Goal: Task Accomplishment & Management: Manage account settings

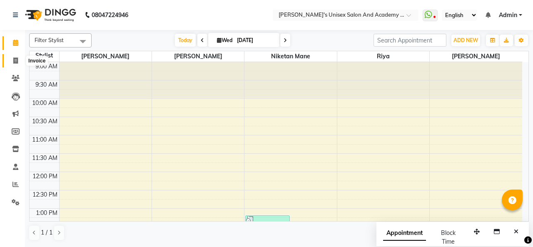
drag, startPoint x: 0, startPoint y: 0, endPoint x: 18, endPoint y: 64, distance: 66.6
click at [16, 62] on icon at bounding box center [15, 60] width 5 height 6
select select "service"
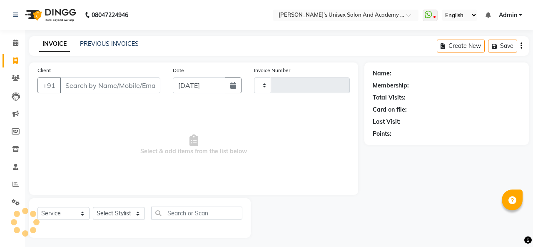
type input "0928"
select select "665"
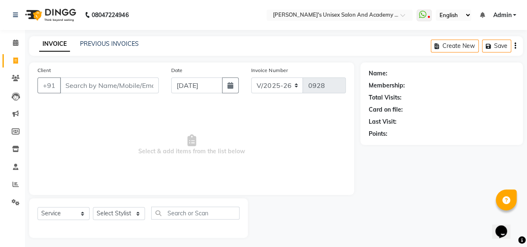
click at [111, 90] on input "Client" at bounding box center [109, 85] width 99 height 16
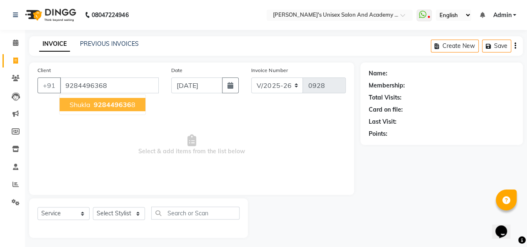
type input "9284496368"
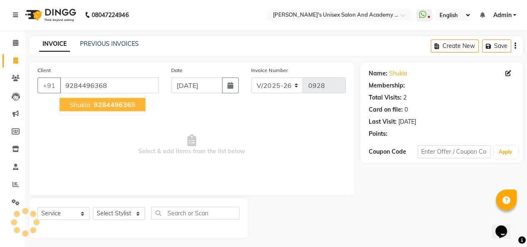
select select "1: Object"
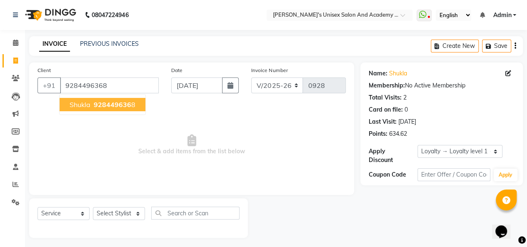
click at [115, 102] on span "928449636" at bounding box center [112, 104] width 37 height 8
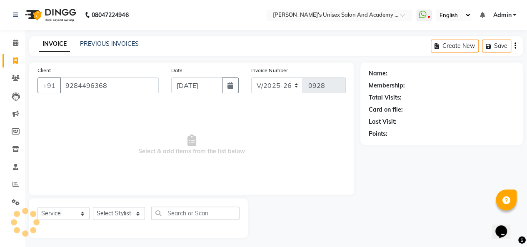
select select "1: Object"
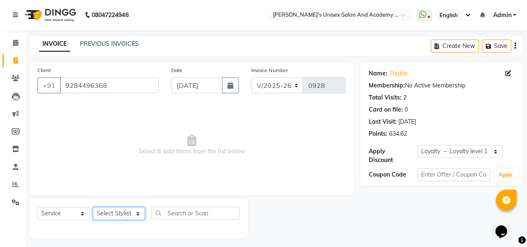
click at [120, 215] on select "Select Stylist [PERSON_NAME] Niketan Mane [PERSON_NAME] Sakshey Chandlaa [PERSO…" at bounding box center [119, 213] width 52 height 13
select select "43907"
click at [93, 207] on select "Select Stylist [PERSON_NAME] Niketan Mane [PERSON_NAME] Sakshey Chandlaa [PERSO…" at bounding box center [119, 213] width 52 height 13
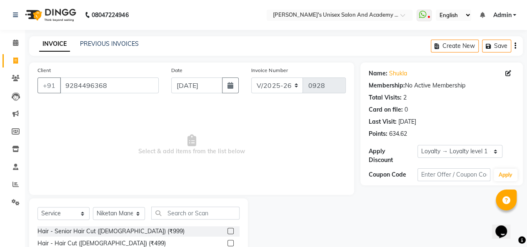
click at [227, 244] on label at bounding box center [230, 243] width 6 height 6
click at [227, 244] on input "checkbox" at bounding box center [229, 243] width 5 height 5
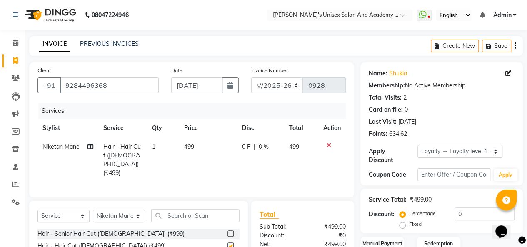
checkbox input "false"
click at [196, 152] on td "499" at bounding box center [208, 159] width 58 height 45
select select "43907"
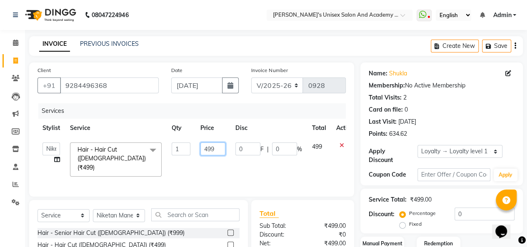
click at [207, 149] on input "499" at bounding box center [212, 148] width 25 height 13
type input "999"
click at [453, 109] on div "Card on file: 0" at bounding box center [442, 109] width 146 height 9
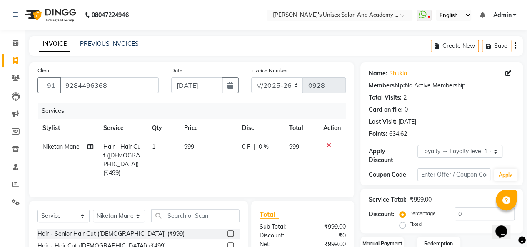
scroll to position [86, 0]
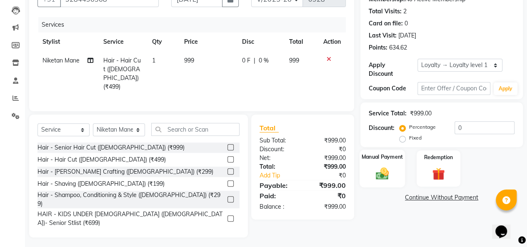
click at [395, 175] on div "Manual Payment" at bounding box center [382, 169] width 45 height 38
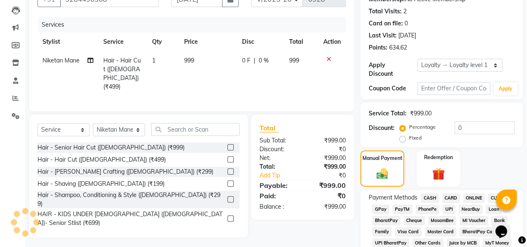
drag, startPoint x: 450, startPoint y: 208, endPoint x: 435, endPoint y: 206, distance: 15.6
click at [451, 208] on span "UPI" at bounding box center [448, 210] width 13 height 10
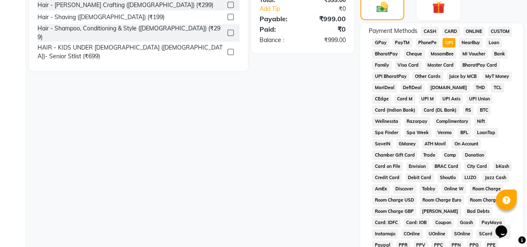
scroll to position [436, 0]
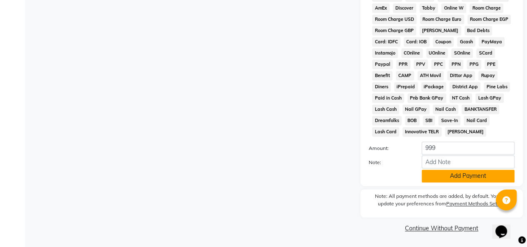
click at [460, 175] on button "Add Payment" at bounding box center [468, 176] width 93 height 13
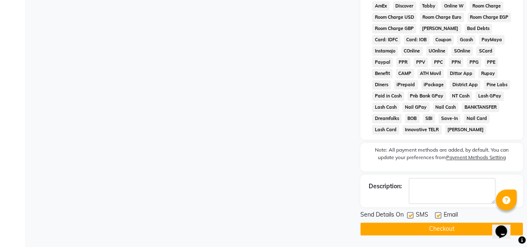
click at [425, 231] on button "Checkout" at bounding box center [441, 228] width 162 height 13
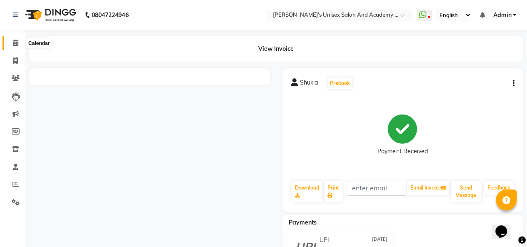
drag, startPoint x: 14, startPoint y: 45, endPoint x: 23, endPoint y: 45, distance: 9.6
click at [14, 45] on icon at bounding box center [15, 43] width 5 height 6
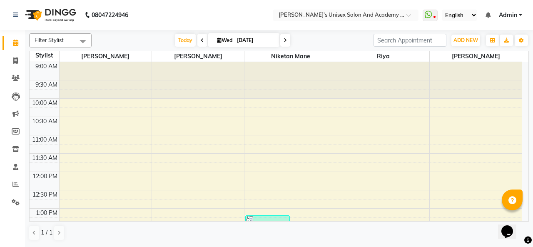
click at [178, 15] on nav "08047224946 Select Location × [PERSON_NAME]'s Unisex Salon And Academy , Kharad…" at bounding box center [266, 15] width 533 height 30
click at [14, 62] on icon at bounding box center [15, 60] width 5 height 6
select select "service"
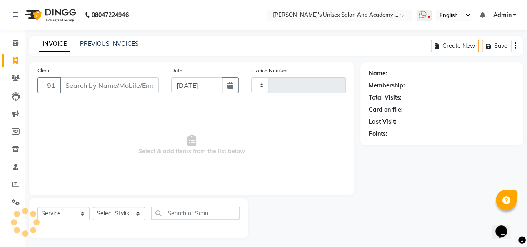
type input "0929"
select select "665"
click at [15, 156] on li "Inventory" at bounding box center [12, 149] width 25 height 18
click at [16, 44] on icon at bounding box center [15, 43] width 5 height 6
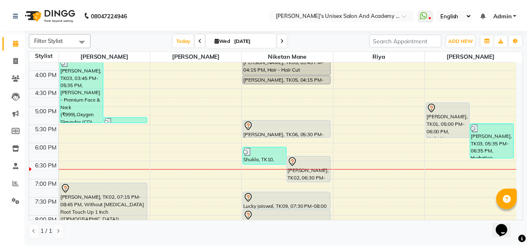
scroll to position [250, 0]
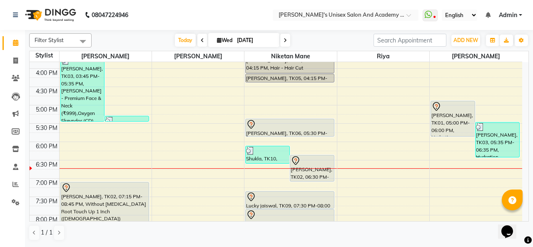
click at [285, 130] on div "[PERSON_NAME], TK06, 05:30 PM-06:00 PM, Hair - Hair Cut ([DEMOGRAPHIC_DATA])" at bounding box center [290, 127] width 88 height 17
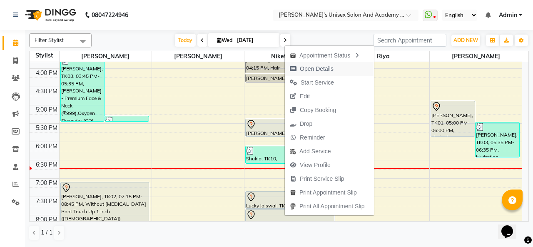
click at [323, 68] on span "Open Details" at bounding box center [317, 69] width 34 height 9
select select "7"
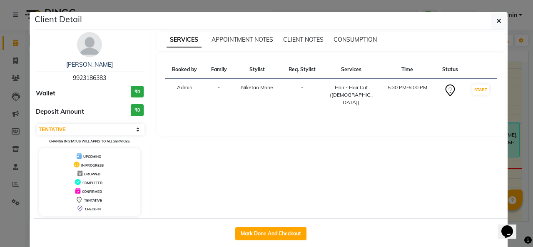
drag, startPoint x: 272, startPoint y: 234, endPoint x: 327, endPoint y: 212, distance: 59.5
click at [272, 234] on button "Mark Done And Checkout" at bounding box center [270, 233] width 71 height 13
select select "service"
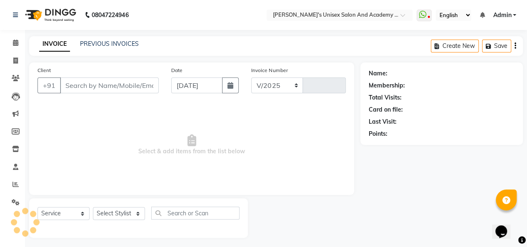
select select "665"
type input "0929"
type input "9923186383"
select select "43907"
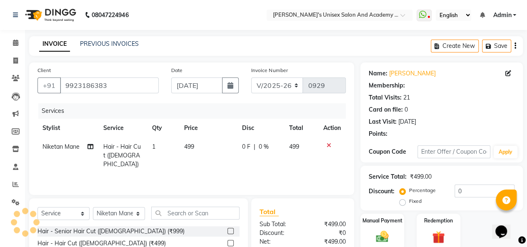
select select "1: Object"
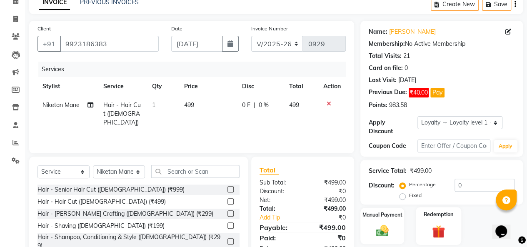
scroll to position [86, 0]
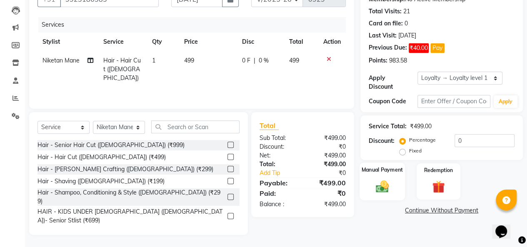
click at [397, 191] on div "Manual Payment" at bounding box center [382, 181] width 45 height 38
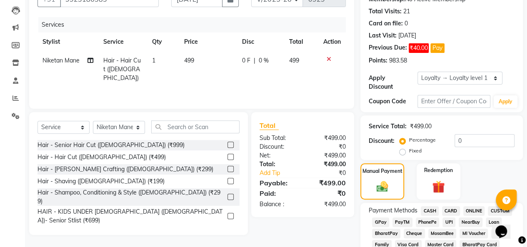
click at [445, 223] on span "UPI" at bounding box center [448, 222] width 13 height 10
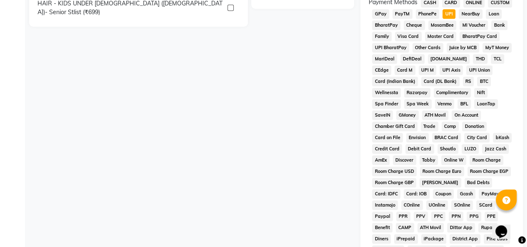
scroll to position [449, 0]
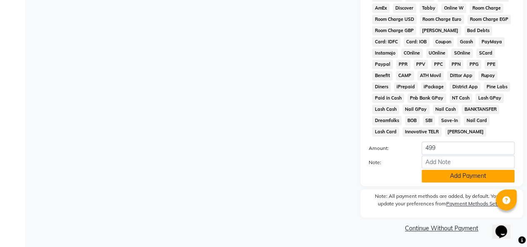
click at [439, 177] on button "Add Payment" at bounding box center [468, 176] width 93 height 13
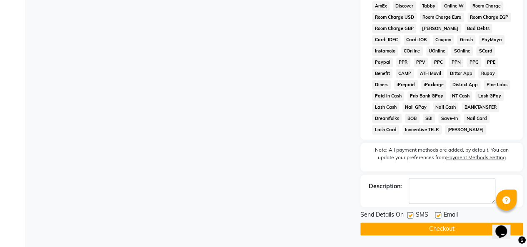
scroll to position [240, 0]
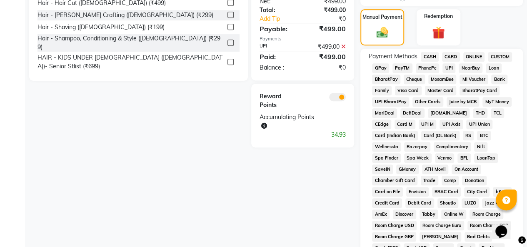
click at [449, 70] on span "UPI" at bounding box center [448, 68] width 13 height 10
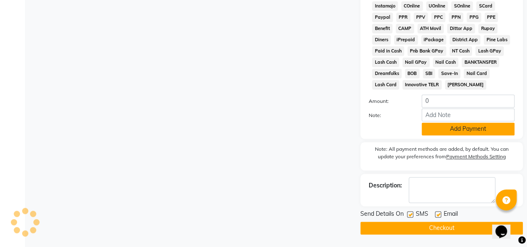
click at [472, 130] on button "Add Payment" at bounding box center [468, 128] width 93 height 13
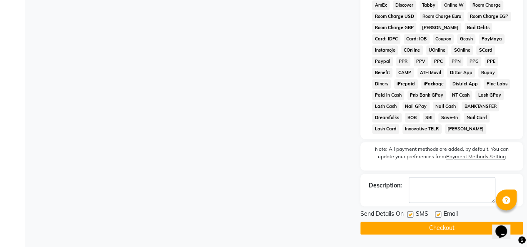
scroll to position [452, 0]
click at [458, 230] on button "Checkout" at bounding box center [441, 228] width 162 height 13
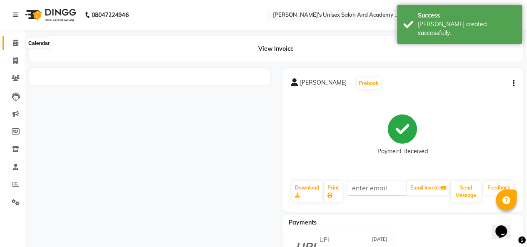
click at [17, 42] on icon at bounding box center [15, 43] width 5 height 6
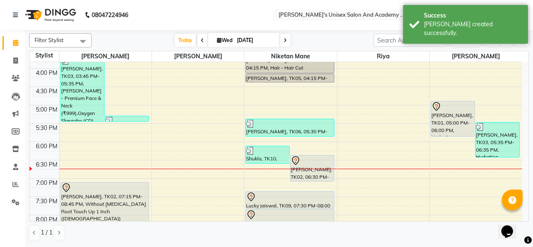
scroll to position [292, 0]
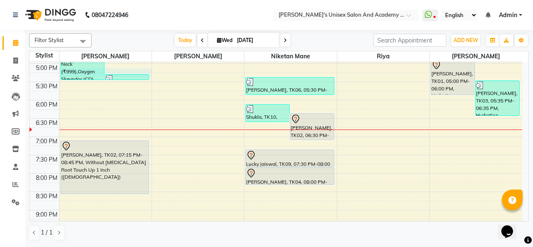
click at [125, 70] on div "9:00 AM 9:30 AM 10:00 AM 10:30 AM 11:00 AM 11:30 AM 12:00 PM 12:30 PM 1:00 PM 1…" at bounding box center [276, 26] width 493 height 513
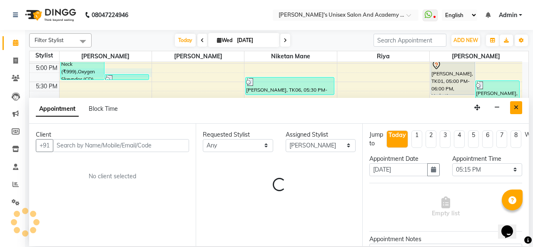
click at [517, 108] on icon "Close" at bounding box center [516, 108] width 5 height 6
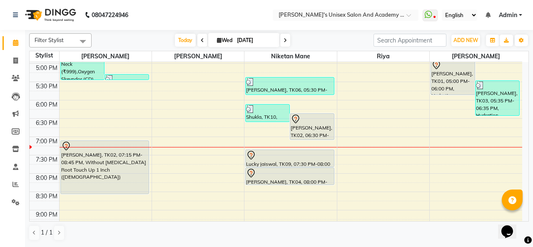
click at [291, 152] on div at bounding box center [289, 155] width 87 height 10
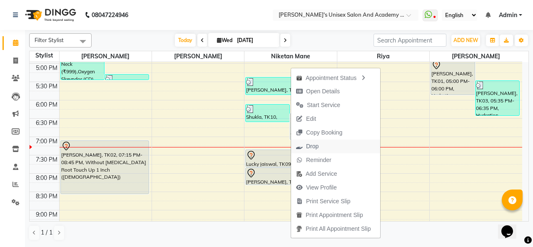
click at [316, 145] on span "Drop" at bounding box center [312, 146] width 12 height 9
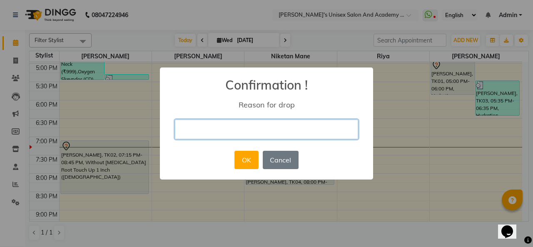
click at [265, 128] on input "text" at bounding box center [266, 130] width 183 height 20
type input "CLIENT CANCELLED"
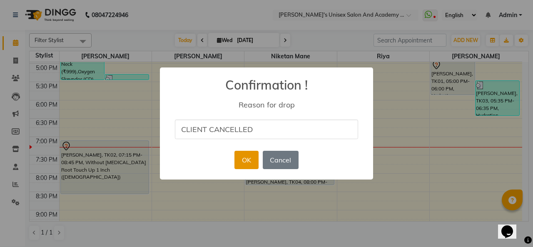
click at [242, 158] on button "OK" at bounding box center [247, 160] width 24 height 18
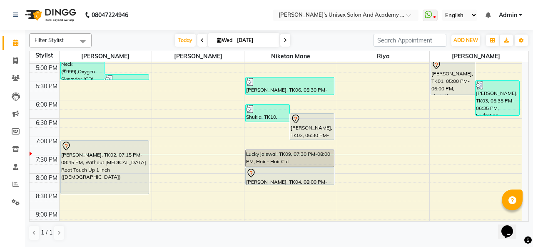
click at [385, 173] on div "9:00 AM 9:30 AM 10:00 AM 10:30 AM 11:00 AM 11:30 AM 12:00 PM 12:30 PM 1:00 PM 1…" at bounding box center [276, 26] width 493 height 513
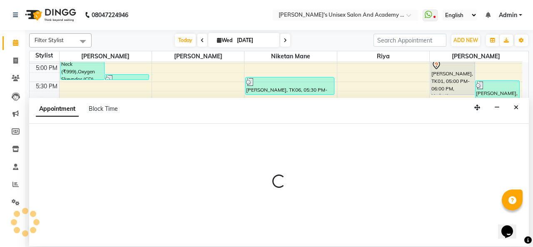
select select "52731"
select select "tentative"
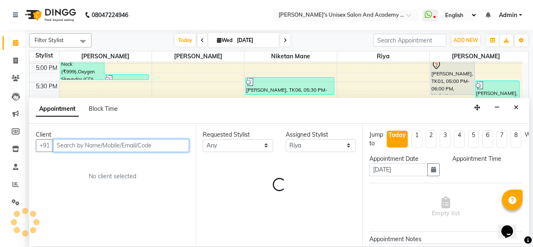
select select "1200"
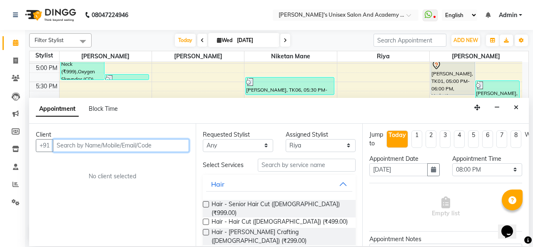
click at [133, 143] on input "text" at bounding box center [121, 145] width 136 height 13
type input "7387055665"
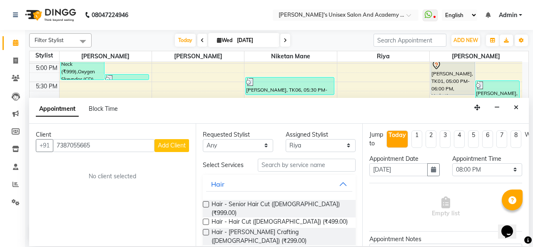
click at [170, 145] on span "Add Client" at bounding box center [172, 145] width 28 height 7
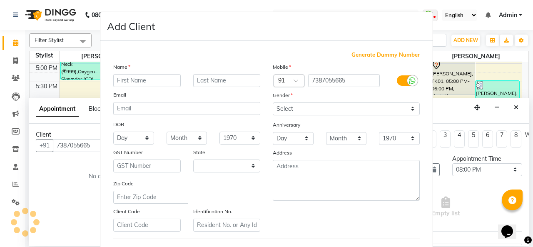
select select "22"
type input "Urvashi"
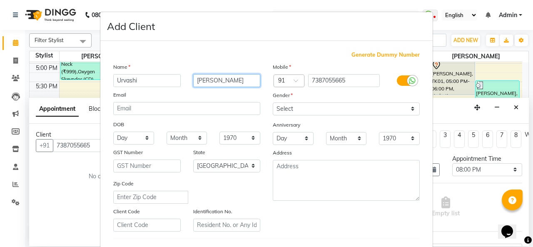
type input "[PERSON_NAME]"
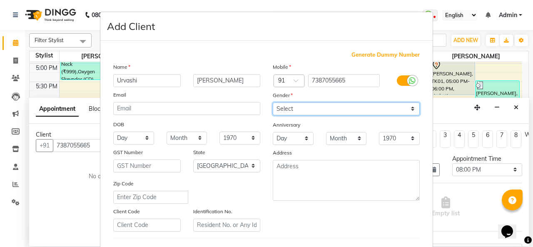
click at [278, 110] on select "Select [DEMOGRAPHIC_DATA] [DEMOGRAPHIC_DATA] Other Prefer Not To Say" at bounding box center [346, 108] width 147 height 13
select select "[DEMOGRAPHIC_DATA]"
click at [273, 102] on select "Select [DEMOGRAPHIC_DATA] [DEMOGRAPHIC_DATA] Other Prefer Not To Say" at bounding box center [346, 108] width 147 height 13
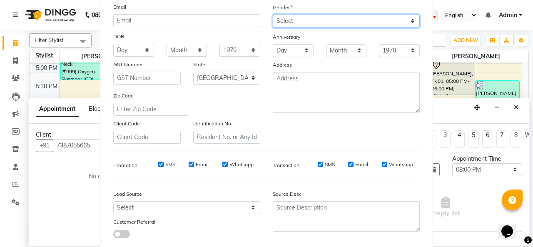
scroll to position [136, 0]
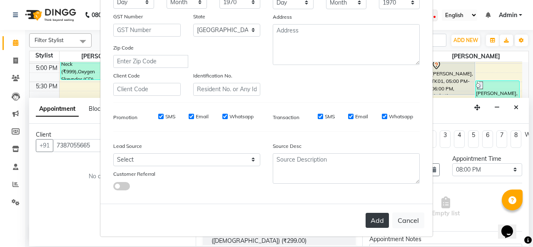
click at [373, 222] on button "Add" at bounding box center [377, 220] width 23 height 15
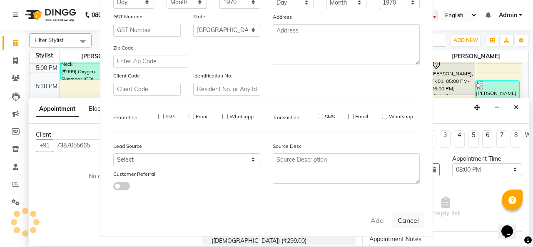
select select
select select "null"
select select
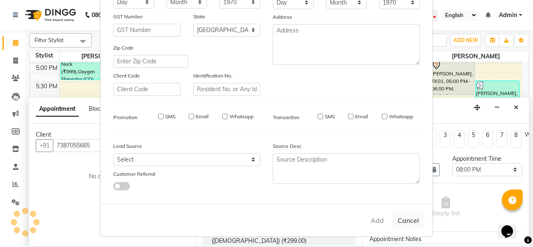
select select
checkbox input "false"
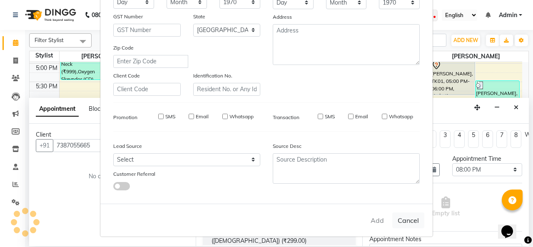
checkbox input "false"
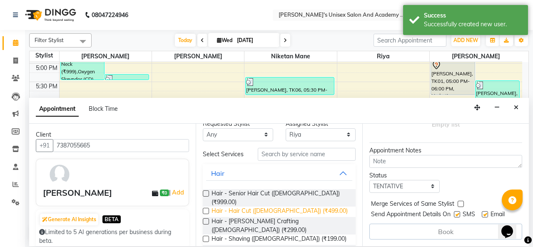
scroll to position [0, 0]
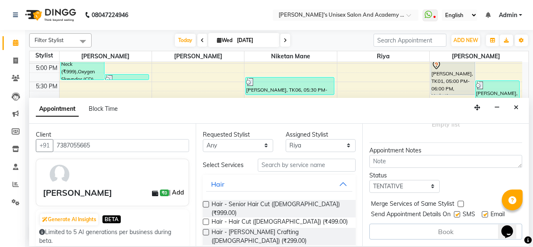
click at [172, 194] on link "Add" at bounding box center [178, 192] width 15 height 10
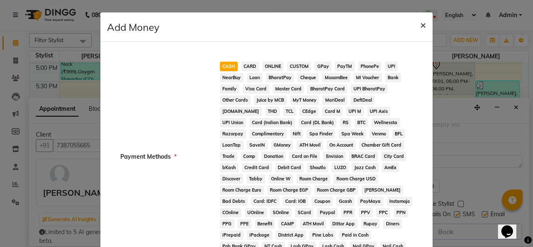
click at [420, 26] on span "×" at bounding box center [423, 24] width 6 height 12
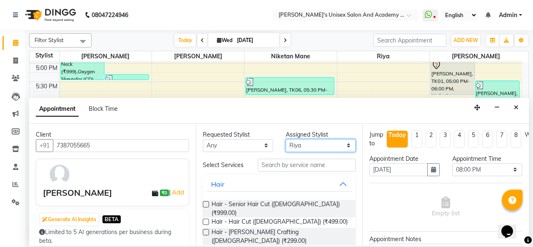
click at [307, 145] on select "Select [PERSON_NAME] Niketan Mane [PERSON_NAME] Sakshey Chandlaa [PERSON_NAME]" at bounding box center [321, 145] width 70 height 13
select select "65488"
click at [286, 139] on select "Select [PERSON_NAME] Niketan Mane [PERSON_NAME] Sakshey Chandlaa [PERSON_NAME]" at bounding box center [321, 145] width 70 height 13
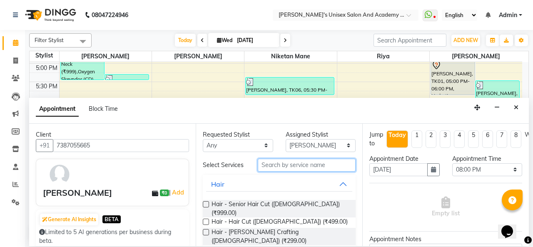
click at [292, 163] on input "text" at bounding box center [307, 165] width 98 height 13
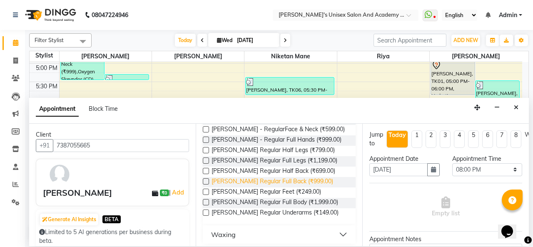
scroll to position [89, 0]
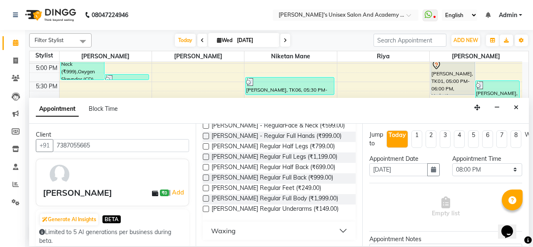
type input "Regular"
click at [294, 230] on button "Waxing" at bounding box center [279, 230] width 146 height 15
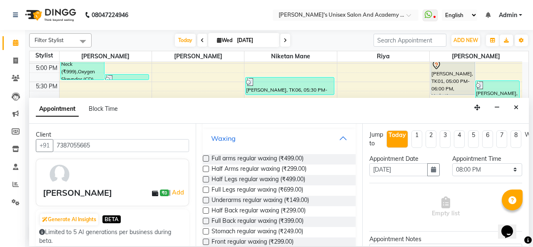
scroll to position [214, 0]
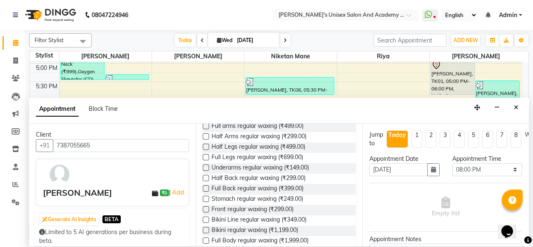
click at [205, 125] on label at bounding box center [206, 126] width 6 height 6
click at [205, 125] on input "checkbox" at bounding box center [205, 126] width 5 height 5
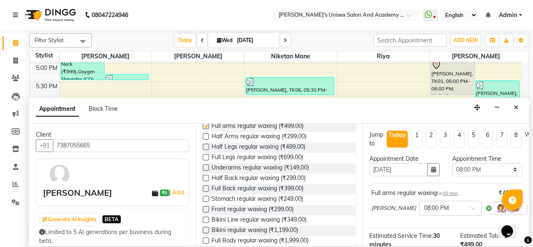
checkbox input "false"
click at [206, 149] on label at bounding box center [206, 147] width 6 height 6
click at [206, 149] on input "checkbox" at bounding box center [205, 147] width 5 height 5
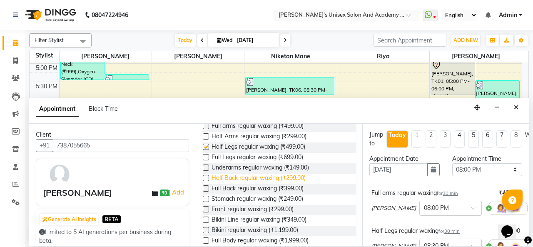
checkbox input "false"
click at [207, 169] on label at bounding box center [206, 168] width 6 height 6
click at [207, 169] on input "checkbox" at bounding box center [205, 168] width 5 height 5
checkbox input "false"
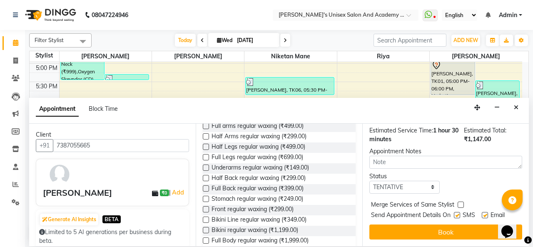
scroll to position [191, 0]
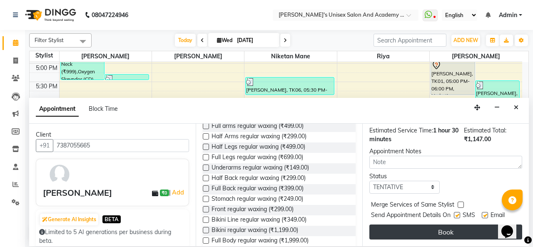
click at [451, 225] on button "Book" at bounding box center [446, 232] width 153 height 15
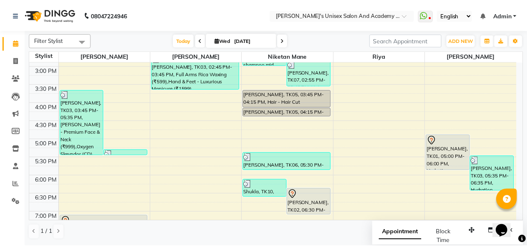
scroll to position [208, 0]
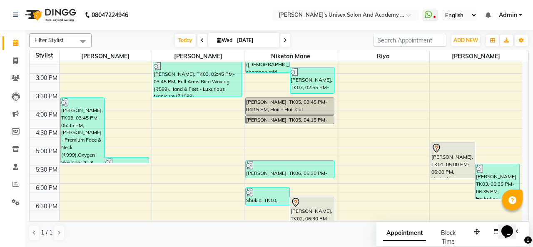
click at [454, 149] on div at bounding box center [453, 148] width 43 height 10
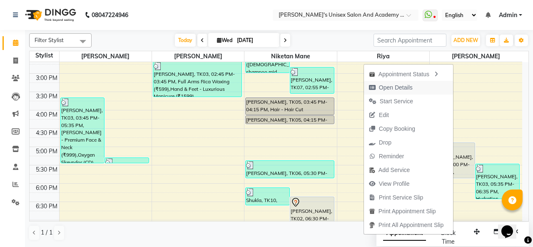
click at [408, 87] on span "Open Details" at bounding box center [396, 87] width 34 height 9
select select "7"
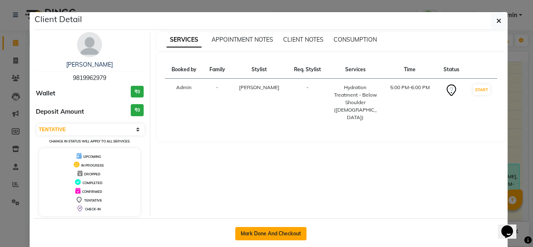
click at [277, 233] on button "Mark Done And Checkout" at bounding box center [270, 233] width 71 height 13
select select "service"
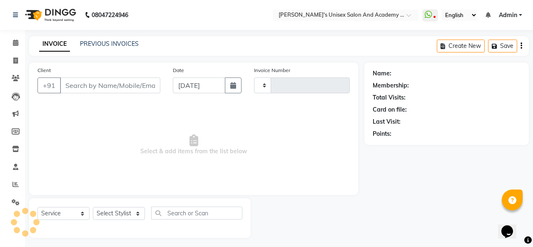
type input "0930"
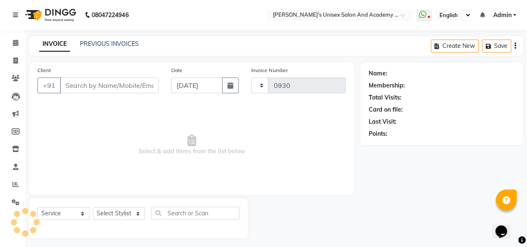
select select "665"
type input "9819962979"
select select "85256"
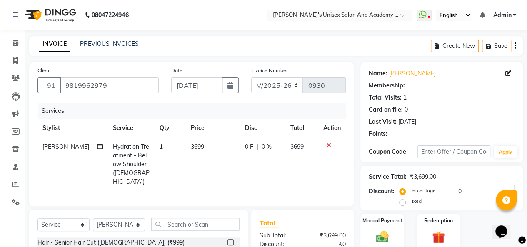
select select "1: Object"
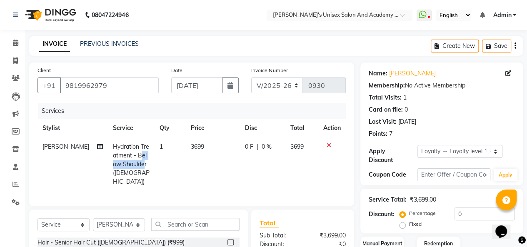
click at [132, 160] on td "Hydration Treatment - Below Shoulder ([DEMOGRAPHIC_DATA])" at bounding box center [131, 164] width 47 height 54
select select "85256"
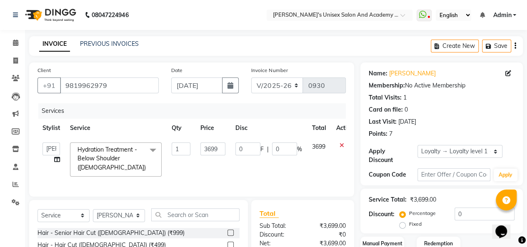
click at [136, 170] on span "Hydration Treatment - Below Shoulder ([DEMOGRAPHIC_DATA]) x" at bounding box center [113, 158] width 76 height 27
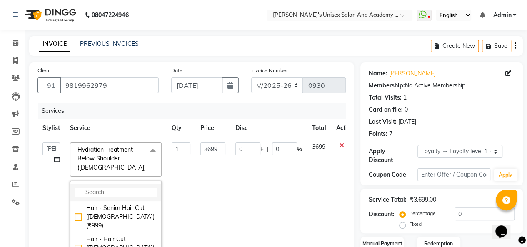
click at [123, 191] on input "multiselect-search" at bounding box center [116, 192] width 82 height 9
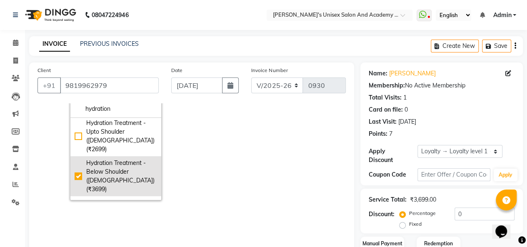
scroll to position [83, 0]
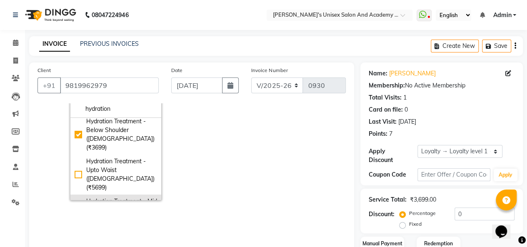
type input "hydration"
click at [77, 197] on div "Hydration Treatment - Mid Length ([DEMOGRAPHIC_DATA]) (₹4699)" at bounding box center [116, 214] width 82 height 35
checkbox input "false"
checkbox input "true"
type input "4699"
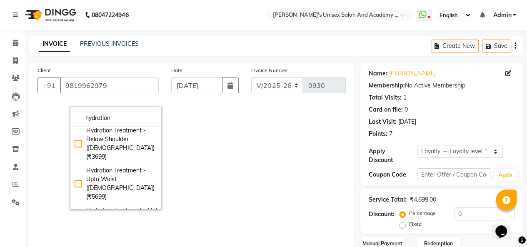
click at [282, 167] on td "0 F | 0 %" at bounding box center [268, 134] width 77 height 160
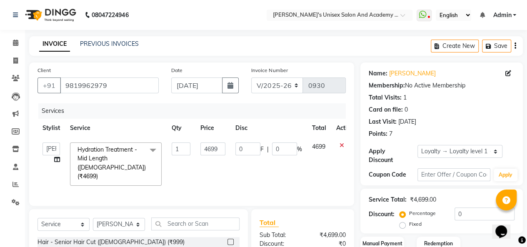
scroll to position [0, 0]
click at [51, 150] on select "[PERSON_NAME] Niketan Mane [PERSON_NAME] Sakshey Chandlaa [PERSON_NAME]" at bounding box center [50, 148] width 17 height 13
select select "9923"
click at [107, 222] on select "Select Stylist [PERSON_NAME] Niketan Mane [PERSON_NAME] Sakshey Chandlaa [PERSO…" at bounding box center [119, 224] width 52 height 13
click at [93, 218] on select "Select Stylist [PERSON_NAME] Niketan Mane [PERSON_NAME] Sakshey Chandlaa [PERSO…" at bounding box center [119, 224] width 52 height 13
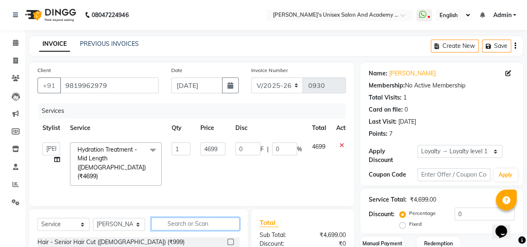
click at [183, 220] on input "text" at bounding box center [195, 223] width 88 height 13
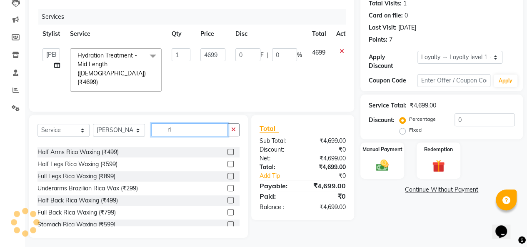
scroll to position [1, 0]
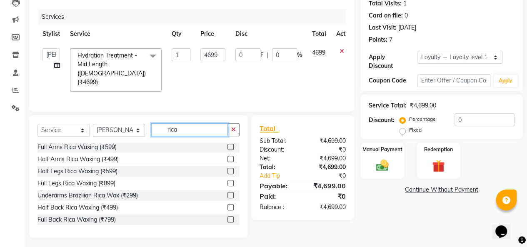
type input "rica"
click at [227, 144] on label at bounding box center [230, 147] width 6 height 6
click at [227, 145] on input "checkbox" at bounding box center [229, 147] width 5 height 5
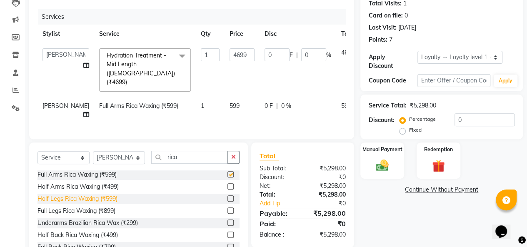
checkbox input "false"
click at [227, 221] on label at bounding box center [230, 223] width 6 height 6
click at [227, 221] on input "checkbox" at bounding box center [229, 222] width 5 height 5
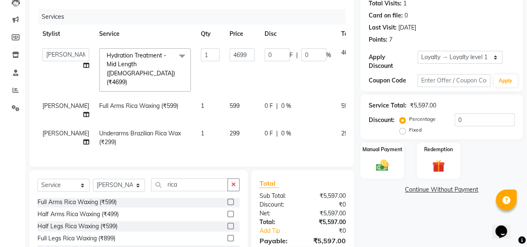
checkbox input "false"
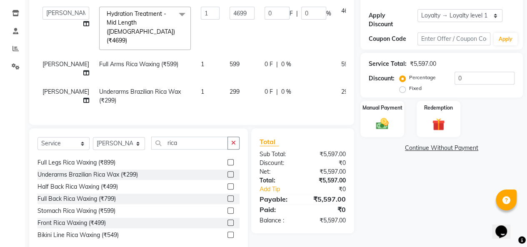
scroll to position [0, 0]
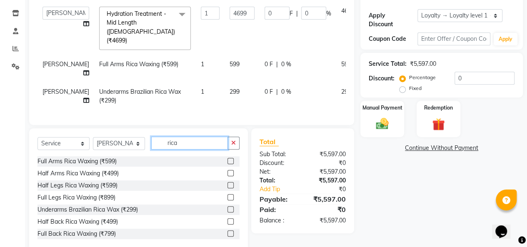
click at [190, 139] on input "rica" at bounding box center [189, 143] width 77 height 13
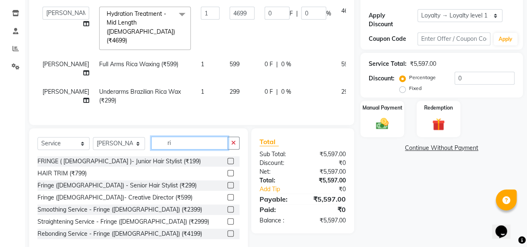
type input "r"
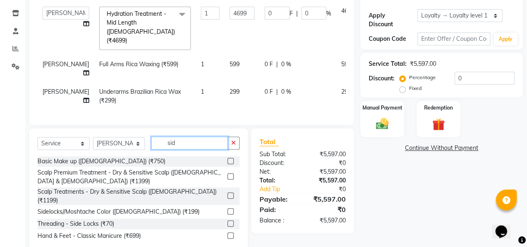
scroll to position [131, 0]
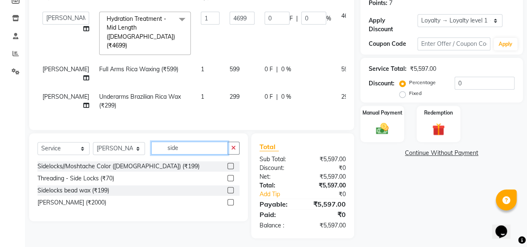
type input "side"
click at [231, 187] on label at bounding box center [230, 190] width 6 height 6
click at [231, 188] on input "checkbox" at bounding box center [229, 190] width 5 height 5
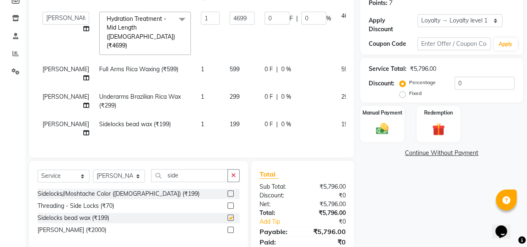
checkbox input "false"
click at [180, 173] on input "side" at bounding box center [189, 175] width 77 height 13
type input "s"
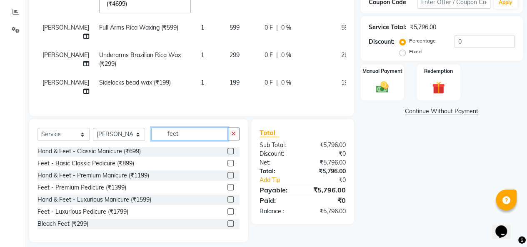
scroll to position [0, 0]
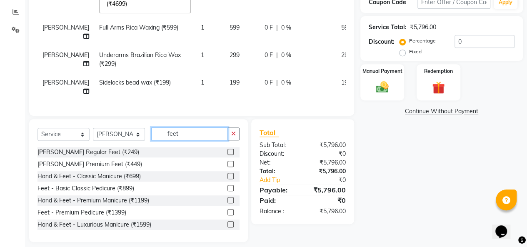
type input "feet"
click at [196, 49] on td "1" at bounding box center [210, 59] width 29 height 27
select select "85256"
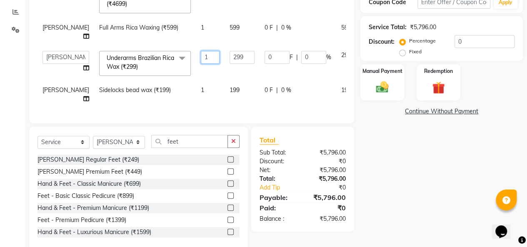
click at [201, 51] on input "1" at bounding box center [210, 57] width 19 height 13
type input "2"
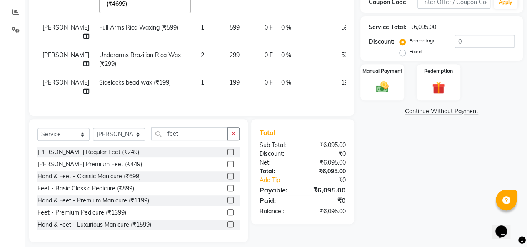
click at [423, 151] on div "Name: [PERSON_NAME] Membership: No Active Membership Total Visits: 1 Card on fi…" at bounding box center [444, 66] width 169 height 352
click at [431, 174] on div "Name: [PERSON_NAME] Membership: No Active Membership Total Visits: 1 Card on fi…" at bounding box center [444, 66] width 169 height 352
click at [468, 38] on input "0" at bounding box center [485, 41] width 60 height 13
type input "1"
type input "46.99"
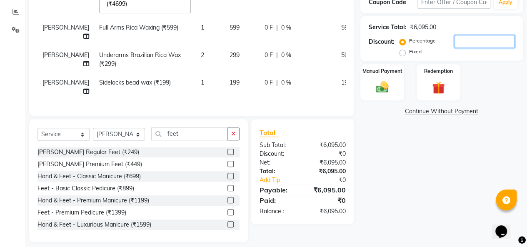
type input "1"
type input "10"
type input "469.9"
type input "10"
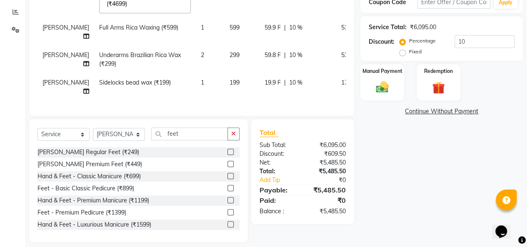
click at [382, 159] on div "Name: [PERSON_NAME] Membership: No Active Membership Total Visits: 1 Card on fi…" at bounding box center [444, 66] width 169 height 352
click at [378, 92] on img at bounding box center [382, 87] width 21 height 15
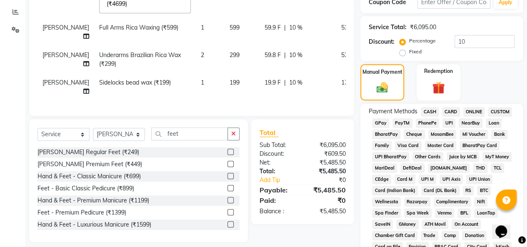
click at [448, 123] on span "UPI" at bounding box center [448, 123] width 13 height 10
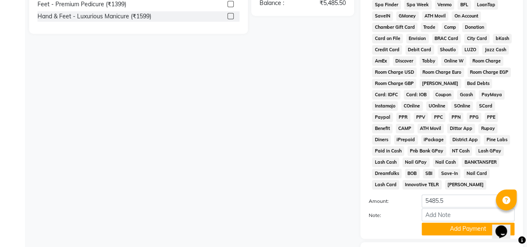
drag, startPoint x: 468, startPoint y: 234, endPoint x: 440, endPoint y: 230, distance: 28.6
click at [468, 235] on button "Add Payment" at bounding box center [468, 228] width 93 height 13
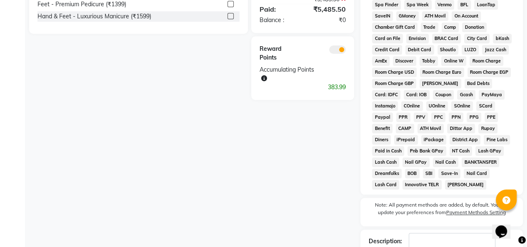
scroll to position [438, 0]
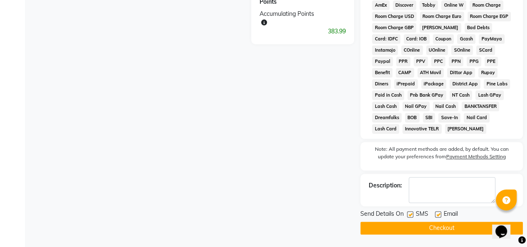
click at [456, 230] on button "Checkout" at bounding box center [441, 228] width 162 height 13
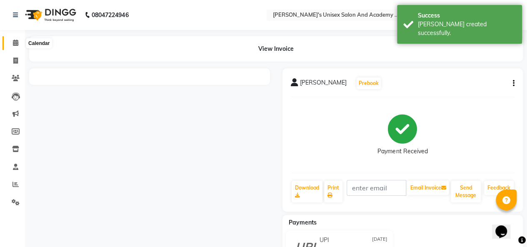
click at [16, 43] on icon at bounding box center [15, 43] width 5 height 6
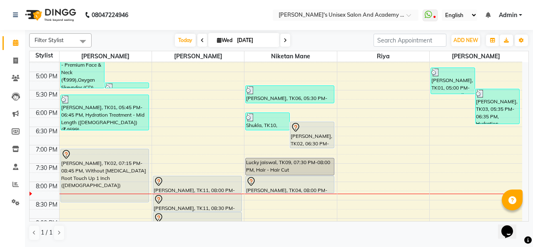
scroll to position [300, 0]
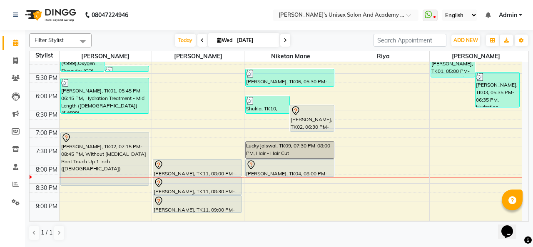
click at [447, 70] on div "[PERSON_NAME], TK01, 05:00 PM-05:45 PM, Full Arms Rica Waxing (₹599),Underarms …" at bounding box center [453, 64] width 44 height 26
click at [431, 71] on div "[PERSON_NAME], TK01, 05:00 PM-05:45 PM, Full Arms Rica Waxing (₹599),Underarms …" at bounding box center [453, 64] width 44 height 26
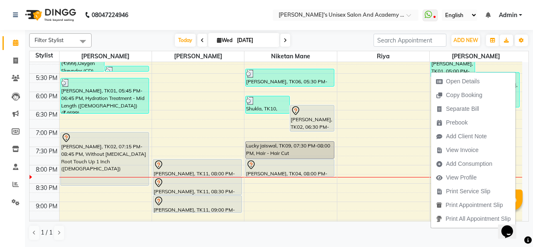
click at [447, 70] on div "[PERSON_NAME], TK01, 05:00 PM-05:45 PM, Full Arms Rica Waxing (₹599),Underarms …" at bounding box center [453, 64] width 44 height 26
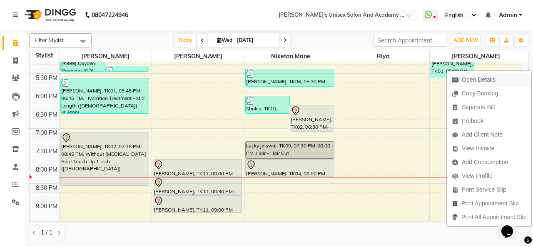
click at [467, 79] on span "Open Details" at bounding box center [479, 79] width 34 height 9
select select "3"
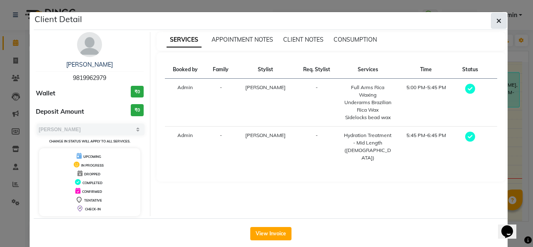
click at [498, 20] on icon "button" at bounding box center [499, 20] width 5 height 7
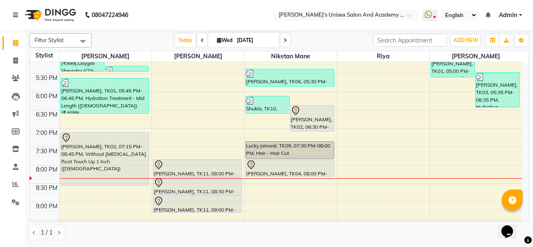
click at [306, 165] on div at bounding box center [289, 165] width 87 height 10
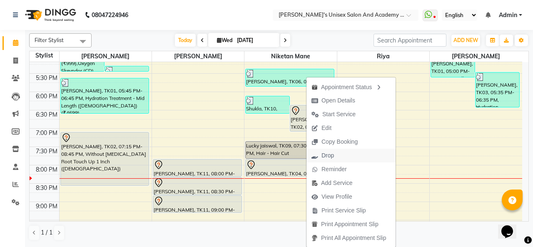
click at [333, 156] on span "Drop" at bounding box center [328, 155] width 12 height 9
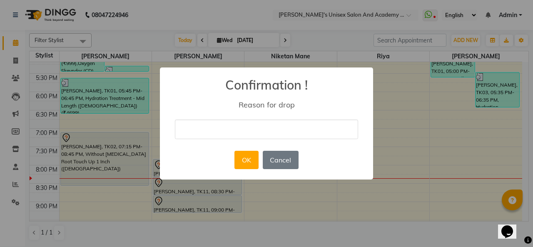
click at [247, 133] on input "text" at bounding box center [266, 130] width 183 height 20
type input "cancelled"
click at [249, 164] on button "OK" at bounding box center [247, 160] width 24 height 18
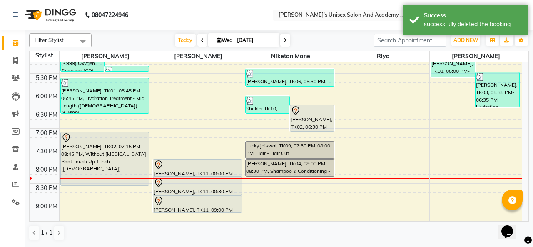
click at [315, 39] on div "[DATE] [DATE]" at bounding box center [233, 40] width 274 height 12
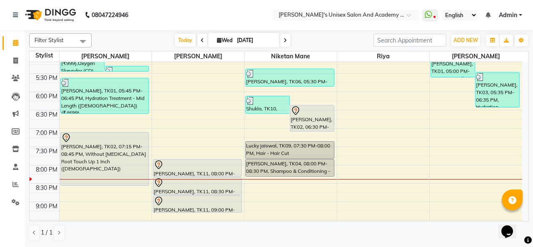
click at [261, 180] on div "9:00 AM 9:30 AM 10:00 AM 10:30 AM 11:00 AM 11:30 AM 12:00 PM 12:30 PM 1:00 PM 1…" at bounding box center [276, 18] width 493 height 513
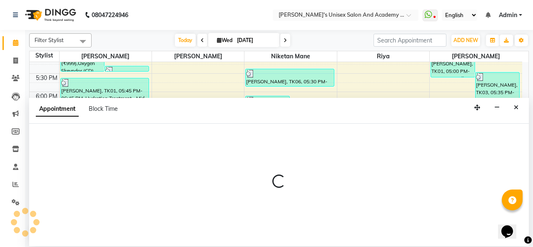
select select "43907"
select select "1230"
select select "tentative"
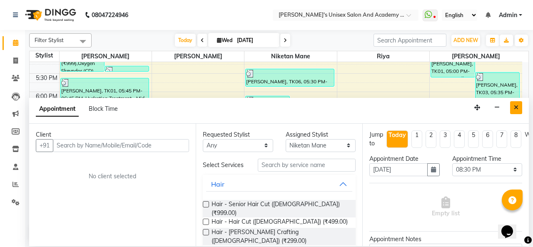
click at [517, 105] on icon "Close" at bounding box center [516, 108] width 5 height 6
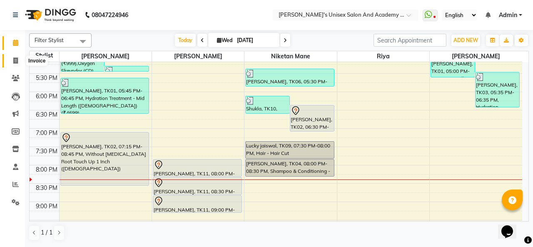
click at [16, 61] on icon at bounding box center [15, 60] width 5 height 6
select select "service"
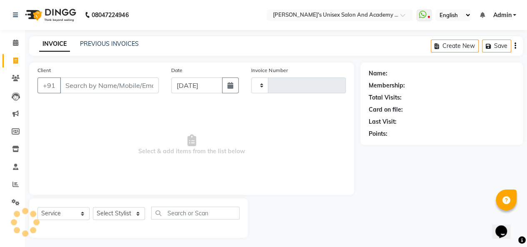
type input "0931"
select select "665"
click at [94, 86] on input "Client" at bounding box center [109, 85] width 99 height 16
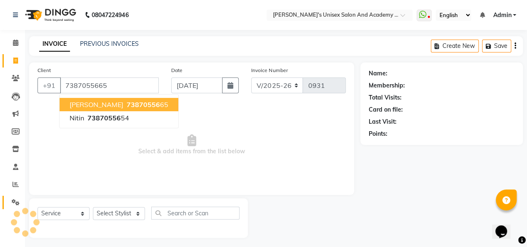
type input "7387055665"
select select "1: Object"
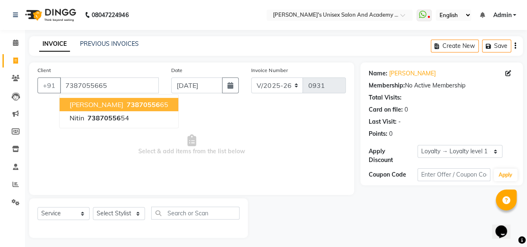
click at [134, 104] on span "73870556" at bounding box center [143, 104] width 33 height 8
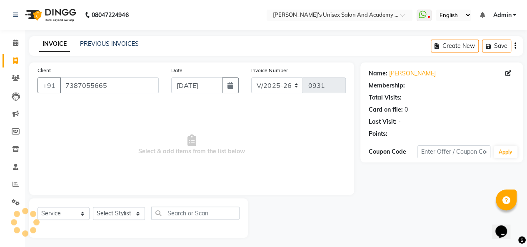
select select "1: Object"
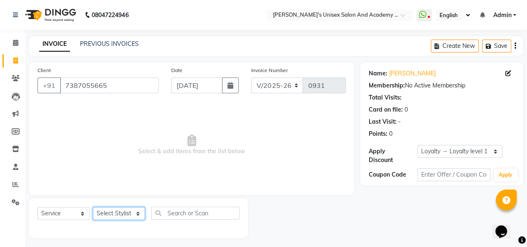
click at [124, 212] on select "Select Stylist [PERSON_NAME] Niketan Mane [PERSON_NAME] Sakshey Chandlaa [PERSO…" at bounding box center [119, 213] width 52 height 13
select select "9923"
click at [93, 207] on select "Select Stylist [PERSON_NAME] Niketan Mane [PERSON_NAME] Sakshey Chandlaa [PERSO…" at bounding box center [119, 213] width 52 height 13
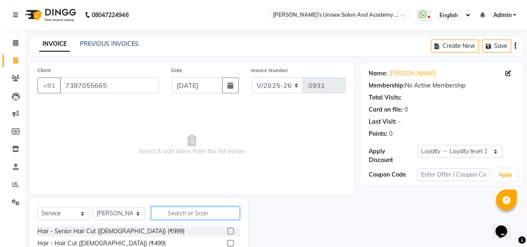
click at [189, 214] on input "text" at bounding box center [195, 213] width 88 height 13
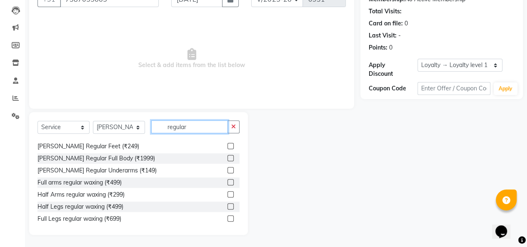
scroll to position [125, 0]
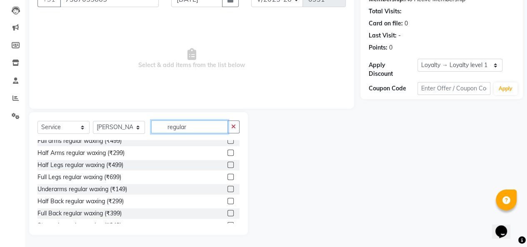
type input "regular"
click at [227, 141] on label at bounding box center [230, 140] width 6 height 6
click at [227, 141] on input "checkbox" at bounding box center [229, 140] width 5 height 5
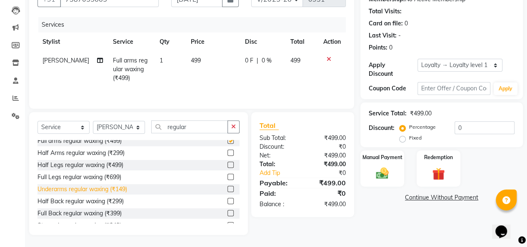
checkbox input "false"
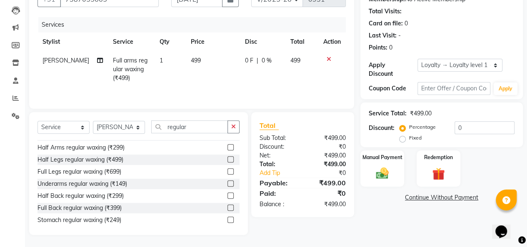
scroll to position [99, 0]
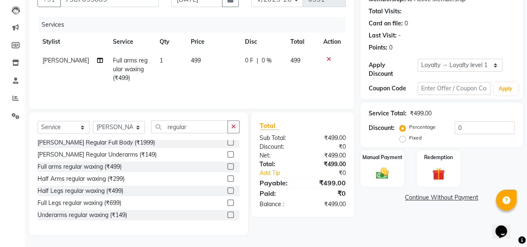
click at [227, 215] on label at bounding box center [230, 215] width 6 height 6
click at [227, 215] on input "checkbox" at bounding box center [229, 214] width 5 height 5
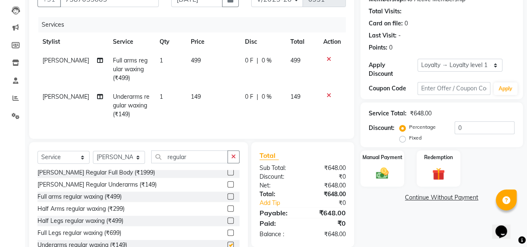
checkbox input "false"
click at [388, 162] on div "Manual Payment" at bounding box center [382, 169] width 45 height 38
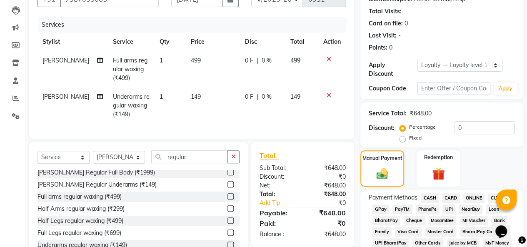
click at [447, 208] on span "UPI" at bounding box center [448, 210] width 13 height 10
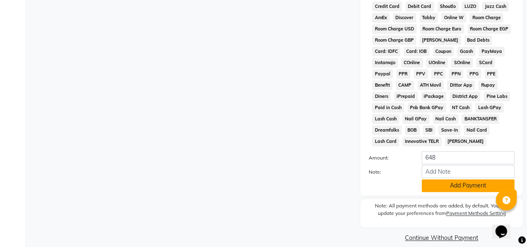
scroll to position [436, 0]
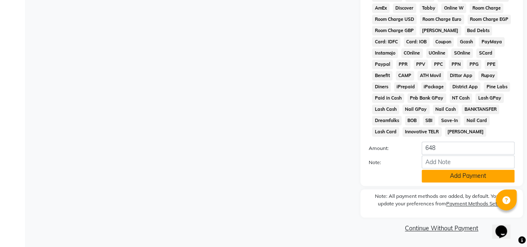
click at [466, 175] on button "Add Payment" at bounding box center [468, 176] width 93 height 13
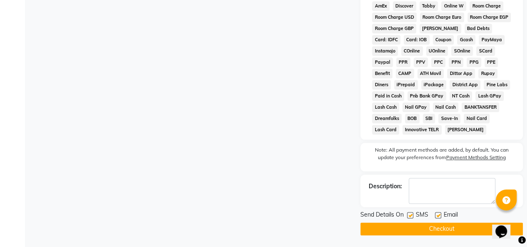
click at [380, 230] on button "Checkout" at bounding box center [441, 228] width 162 height 13
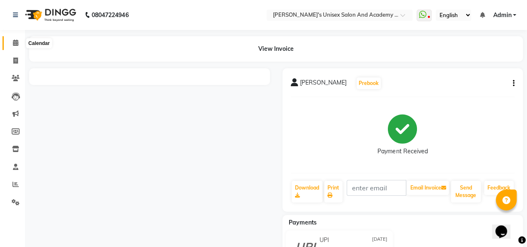
click at [17, 43] on icon at bounding box center [15, 43] width 5 height 6
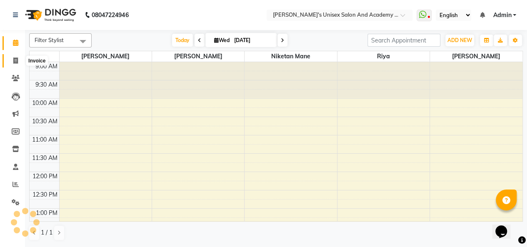
click at [15, 62] on icon at bounding box center [15, 60] width 5 height 6
select select "service"
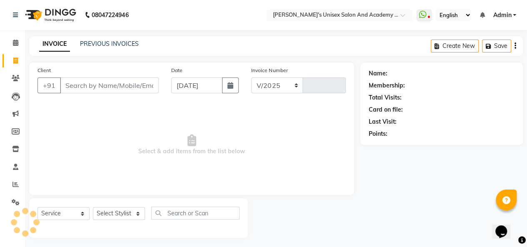
select select "665"
type input "0932"
click at [18, 44] on span at bounding box center [15, 43] width 15 height 10
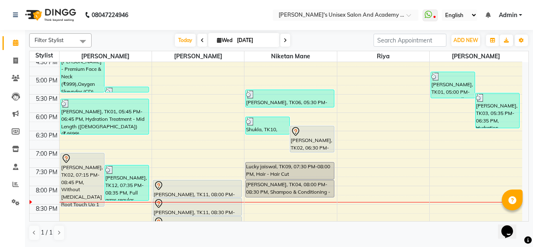
scroll to position [333, 0]
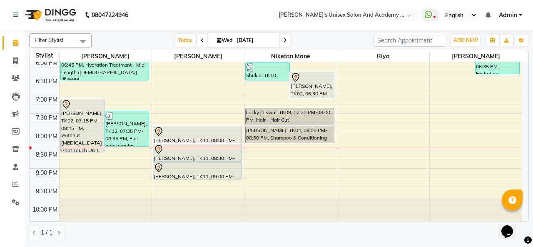
click at [263, 148] on div at bounding box center [291, 148] width 92 height 0
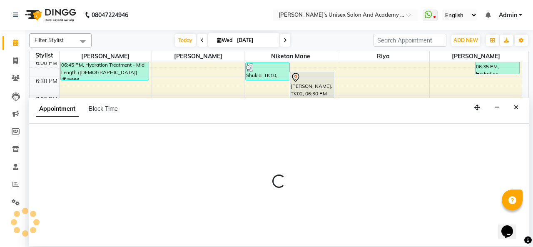
select select "43907"
select select "tentative"
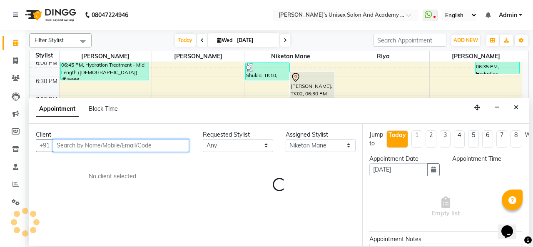
select select "1230"
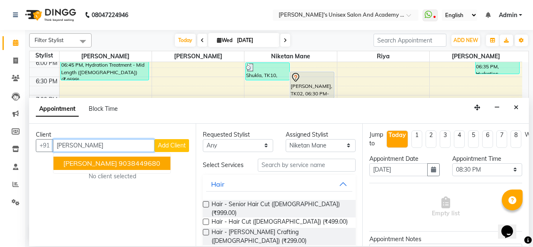
click at [101, 165] on span "[PERSON_NAME]" at bounding box center [90, 163] width 54 height 8
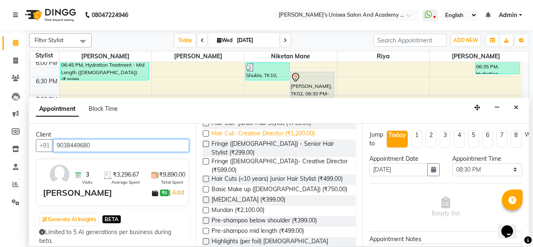
scroll to position [292, 0]
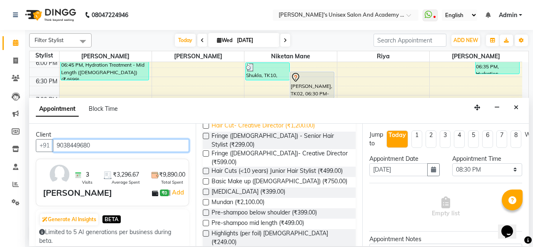
type input "9038449680"
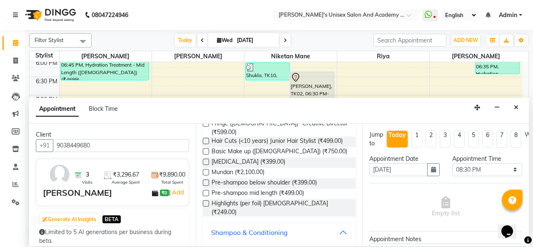
scroll to position [375, 0]
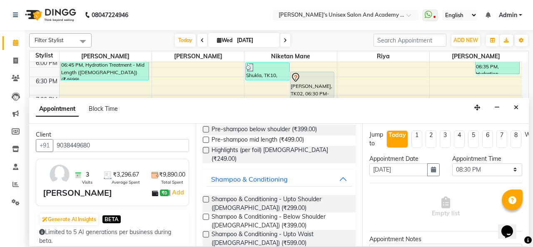
click at [207, 214] on label at bounding box center [206, 217] width 6 height 6
click at [207, 215] on input "checkbox" at bounding box center [205, 217] width 5 height 5
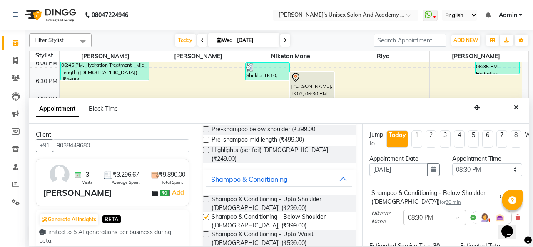
checkbox input "false"
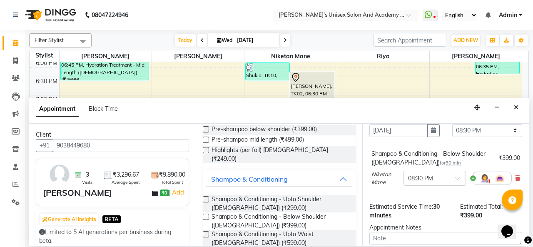
scroll to position [121, 0]
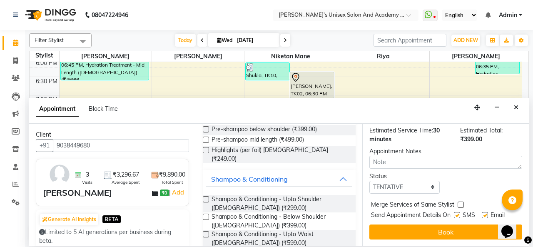
click at [462, 225] on button "Book" at bounding box center [446, 232] width 153 height 15
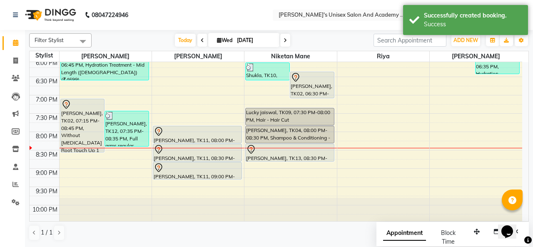
click at [178, 138] on div "[PERSON_NAME], TK11, 08:00 PM-08:30 PM, Full arms regular waxing" at bounding box center [197, 134] width 88 height 17
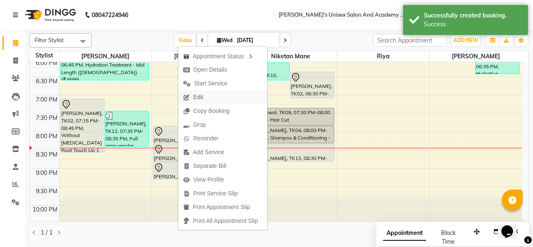
click at [193, 99] on span "Edit" at bounding box center [198, 97] width 10 height 9
select select "tentative"
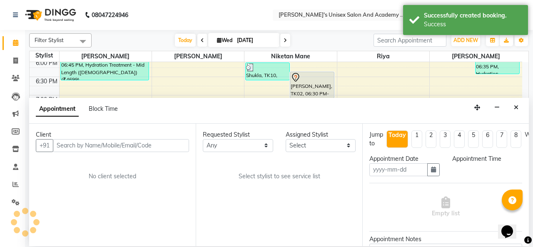
type input "[DATE]"
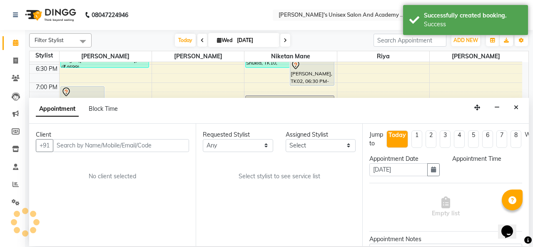
select select "65488"
select select "1200"
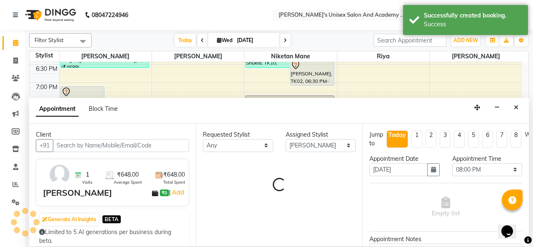
select select "59"
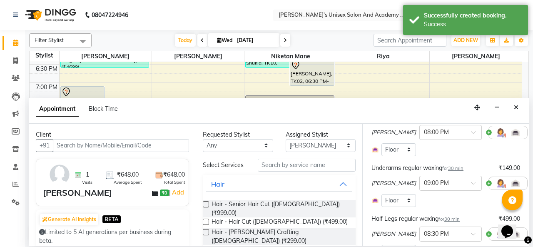
scroll to position [83, 0]
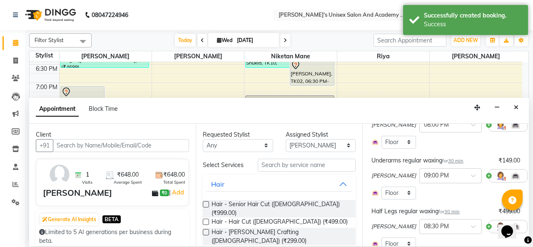
click at [531, 126] on icon at bounding box center [533, 125] width 5 height 6
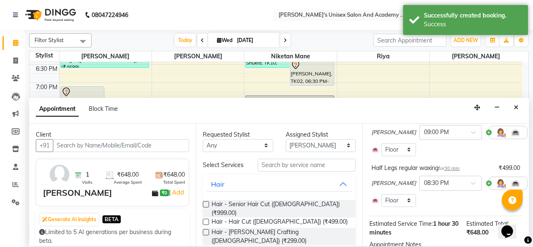
click at [531, 134] on icon at bounding box center [533, 132] width 5 height 6
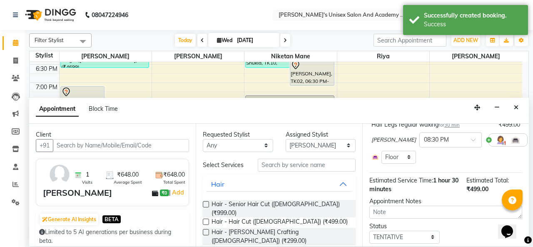
click at [531, 141] on icon at bounding box center [533, 140] width 5 height 6
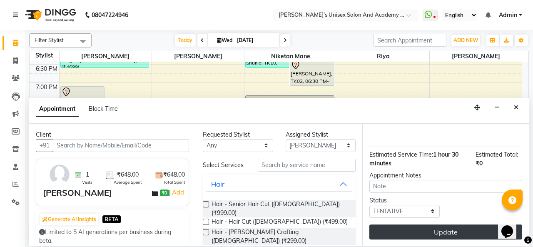
click at [450, 229] on button "Update" at bounding box center [446, 232] width 153 height 15
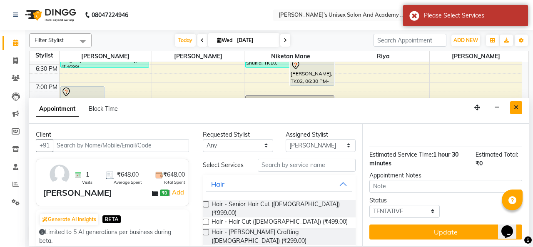
click at [515, 106] on icon "Close" at bounding box center [516, 108] width 5 height 6
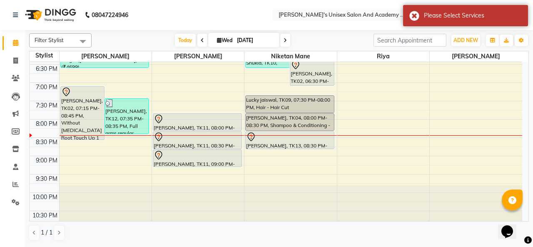
click at [192, 123] on div "[PERSON_NAME], TK11, 08:00 PM-08:30 PM, Full arms regular waxing" at bounding box center [197, 122] width 88 height 17
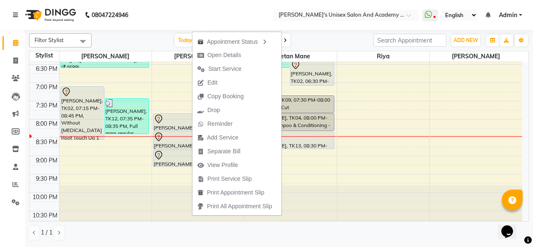
click at [206, 10] on nav "08047224946 Select Location × [PERSON_NAME]'s Unisex Salon And Academy , Kharad…" at bounding box center [266, 15] width 533 height 30
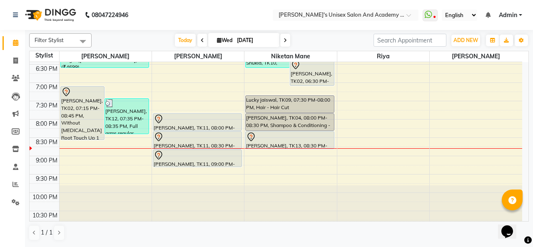
drag, startPoint x: 265, startPoint y: 140, endPoint x: 257, endPoint y: 134, distance: 9.6
click at [265, 140] on div at bounding box center [289, 137] width 87 height 10
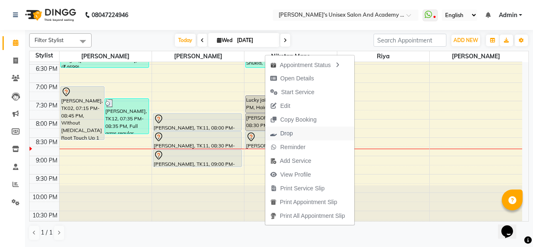
click at [281, 134] on span "Drop" at bounding box center [286, 133] width 12 height 9
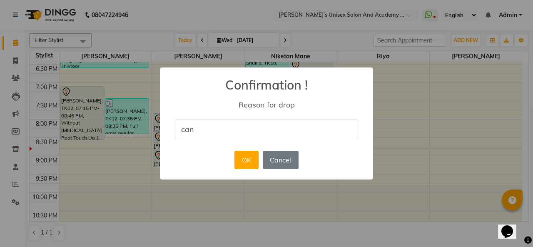
type input "cancelled"
click at [242, 155] on button "OK" at bounding box center [247, 160] width 24 height 18
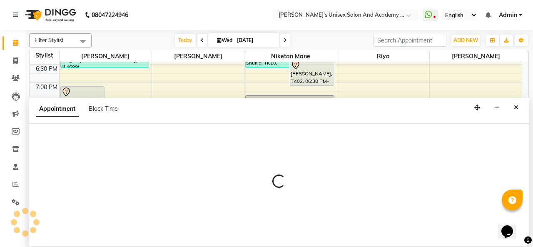
select select "9923"
select select "tentative"
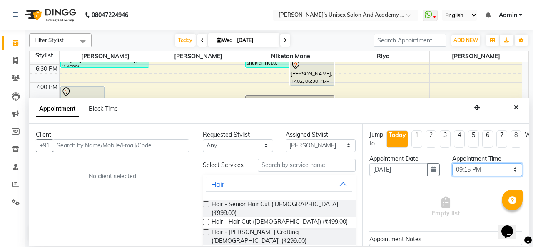
click at [493, 167] on select "Select 10:00 AM 10:15 AM 10:30 AM 10:45 AM 11:00 AM 11:15 AM 11:30 AM 11:45 AM …" at bounding box center [487, 169] width 70 height 13
select select "1290"
click at [452, 163] on select "Select 10:00 AM 10:15 AM 10:30 AM 10:45 AM 11:00 AM 11:15 AM 11:30 AM 11:45 AM …" at bounding box center [487, 169] width 70 height 13
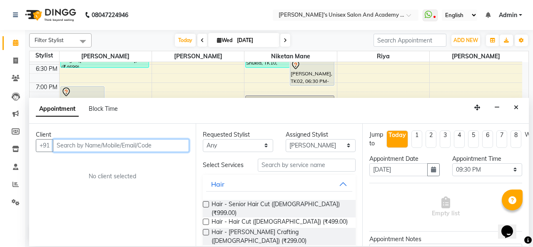
click at [166, 143] on input "text" at bounding box center [121, 145] width 136 height 13
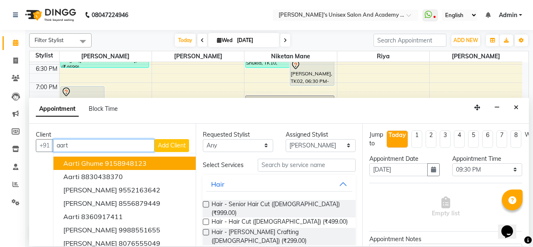
type input "aart"
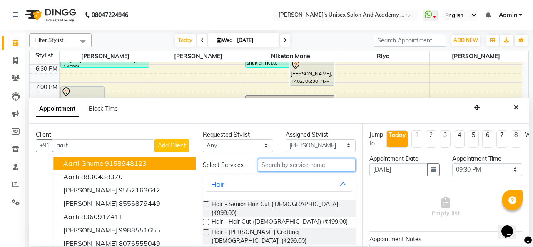
click at [284, 163] on input "text" at bounding box center [307, 165] width 98 height 13
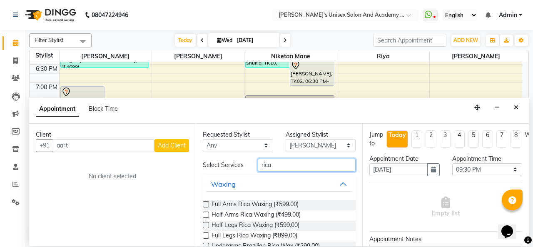
type input "rica"
click at [204, 205] on label at bounding box center [206, 204] width 6 height 6
click at [204, 205] on input "checkbox" at bounding box center [205, 204] width 5 height 5
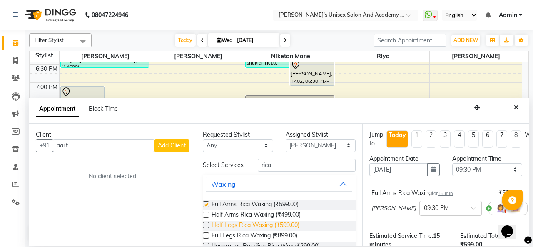
checkbox input "false"
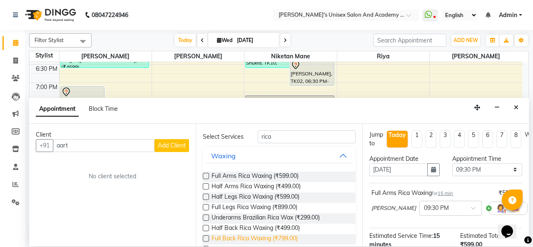
scroll to position [42, 0]
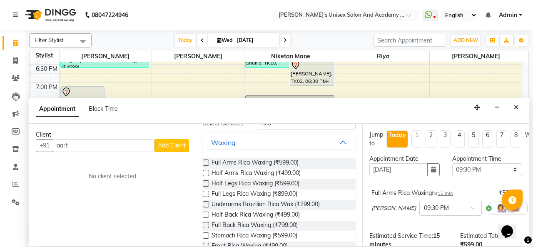
click at [206, 205] on label at bounding box center [206, 204] width 6 height 6
click at [206, 205] on input "checkbox" at bounding box center [205, 204] width 5 height 5
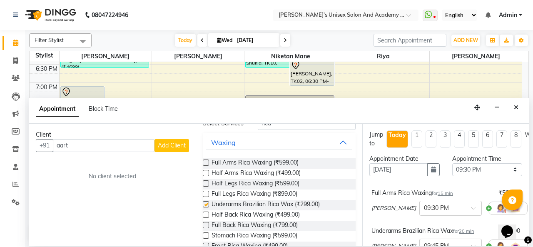
checkbox input "false"
click at [74, 145] on input "aart" at bounding box center [104, 145] width 102 height 13
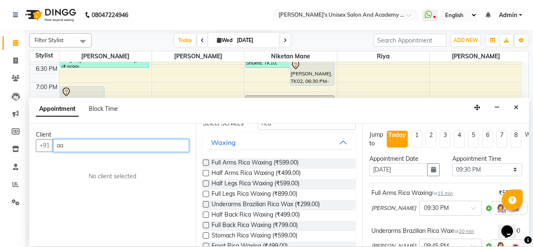
type input "a"
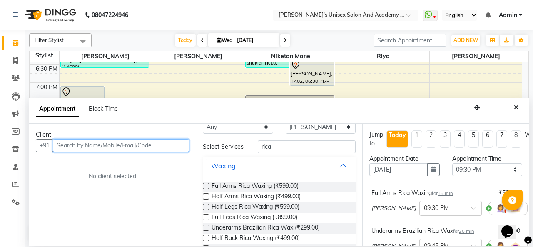
scroll to position [0, 0]
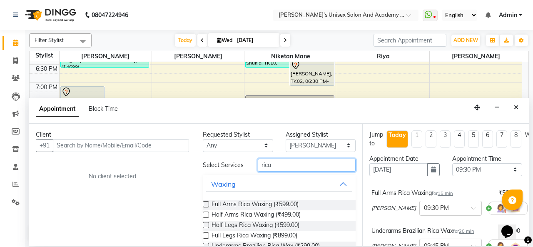
click at [295, 169] on input "rica" at bounding box center [307, 165] width 98 height 13
type input "r"
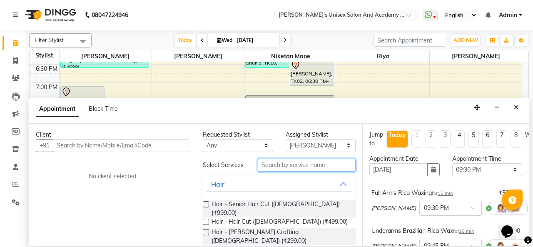
type input "9"
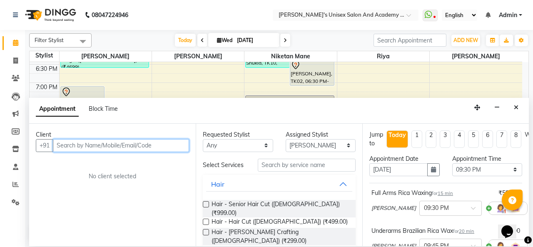
click at [117, 146] on input "text" at bounding box center [121, 145] width 136 height 13
type input "9766553753"
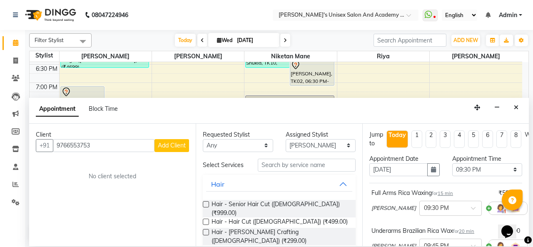
click at [174, 147] on span "Add Client" at bounding box center [172, 145] width 28 height 7
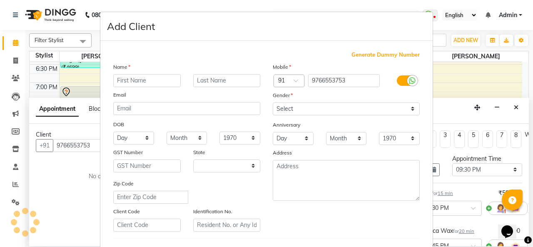
select select "22"
type input "C"
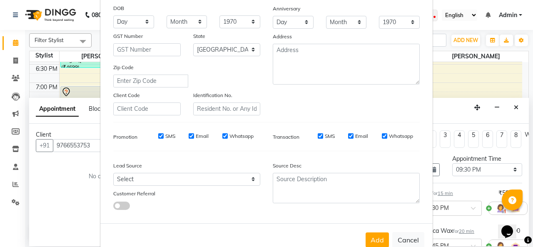
scroll to position [125, 0]
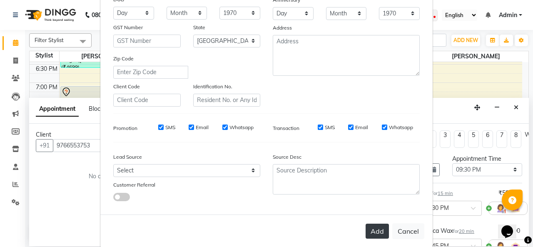
type input "Aarti"
click at [377, 235] on button "Add" at bounding box center [377, 231] width 23 height 15
click at [376, 232] on button "Add" at bounding box center [377, 231] width 23 height 15
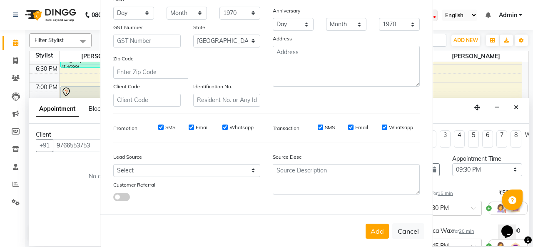
scroll to position [0, 0]
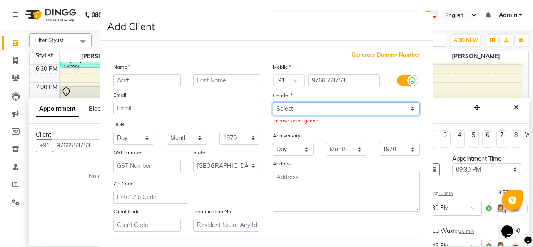
click at [370, 107] on select "Select [DEMOGRAPHIC_DATA] [DEMOGRAPHIC_DATA] Other Prefer Not To Say" at bounding box center [346, 108] width 147 height 13
select select "[DEMOGRAPHIC_DATA]"
click at [273, 102] on select "Select [DEMOGRAPHIC_DATA] [DEMOGRAPHIC_DATA] Other Prefer Not To Say" at bounding box center [346, 108] width 147 height 13
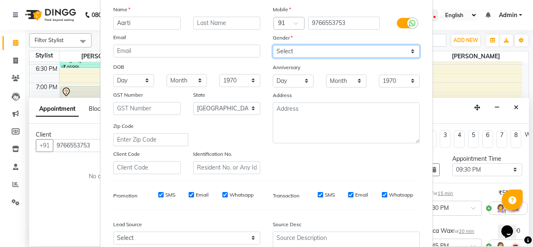
scroll to position [136, 0]
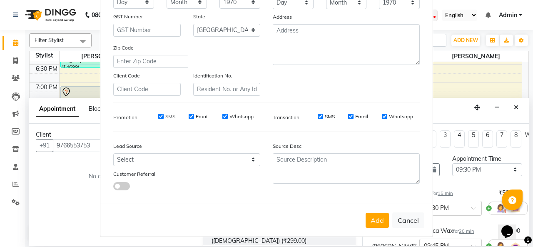
click at [373, 222] on button "Add" at bounding box center [377, 220] width 23 height 15
select select
select select "null"
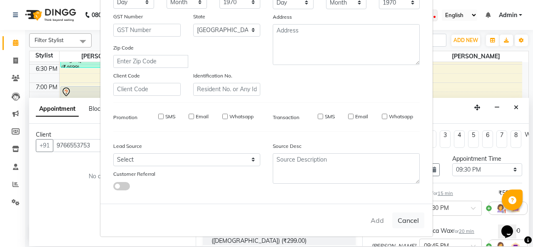
select select
checkbox input "false"
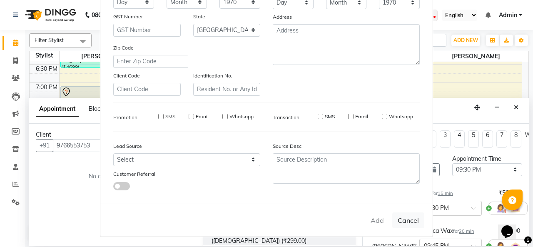
checkbox input "false"
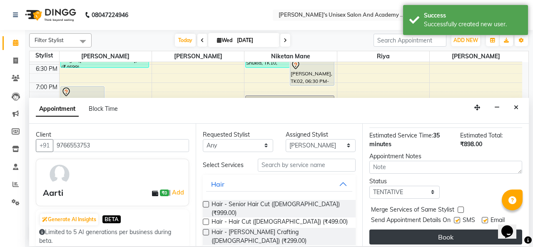
scroll to position [152, 0]
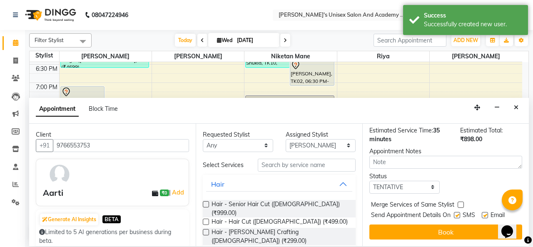
drag, startPoint x: 431, startPoint y: 226, endPoint x: 405, endPoint y: 225, distance: 25.9
click at [432, 226] on button "Book" at bounding box center [446, 232] width 153 height 15
